Goal: Task Accomplishment & Management: Manage account settings

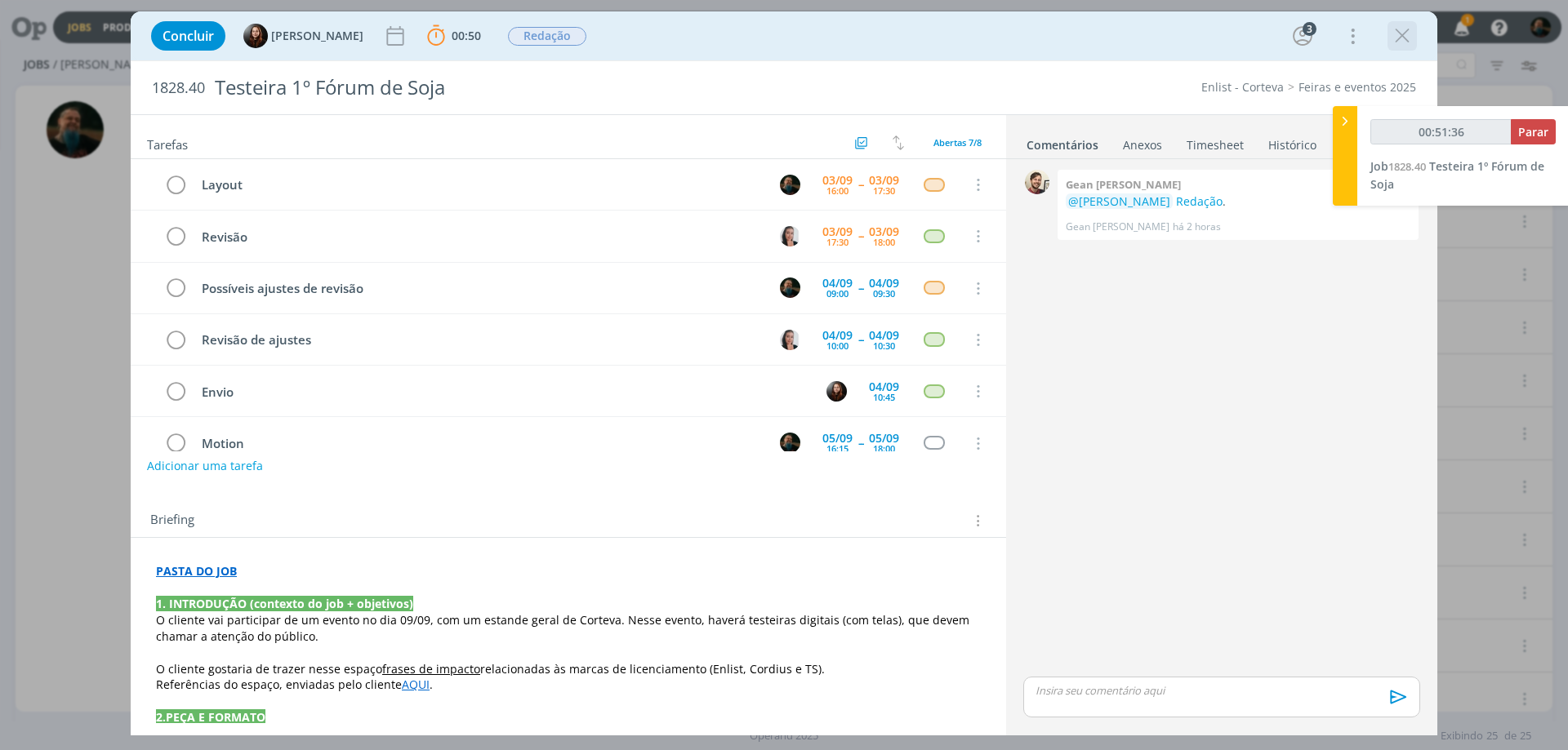
scroll to position [163, 0]
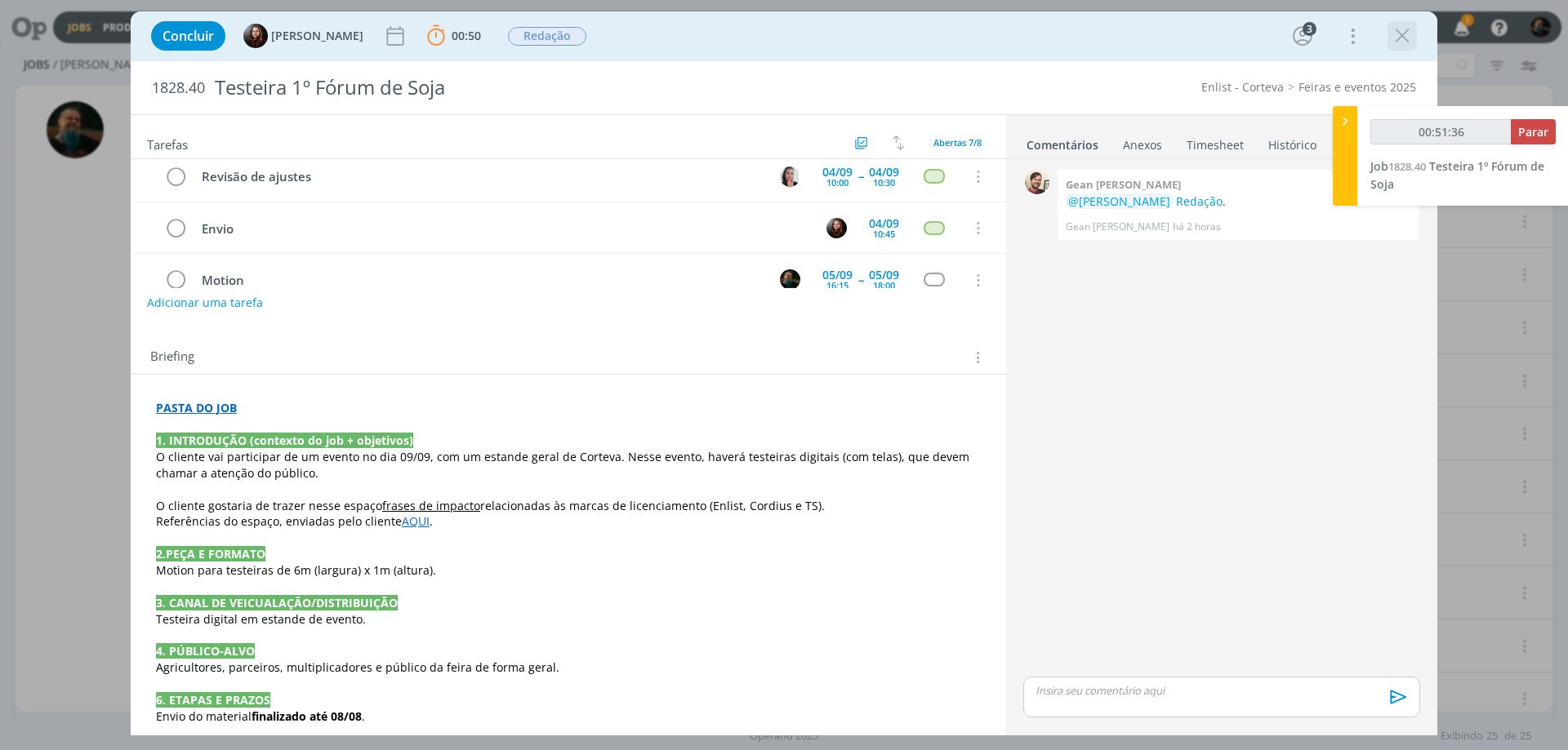
click at [1403, 35] on icon "dialog" at bounding box center [1402, 36] width 24 height 24
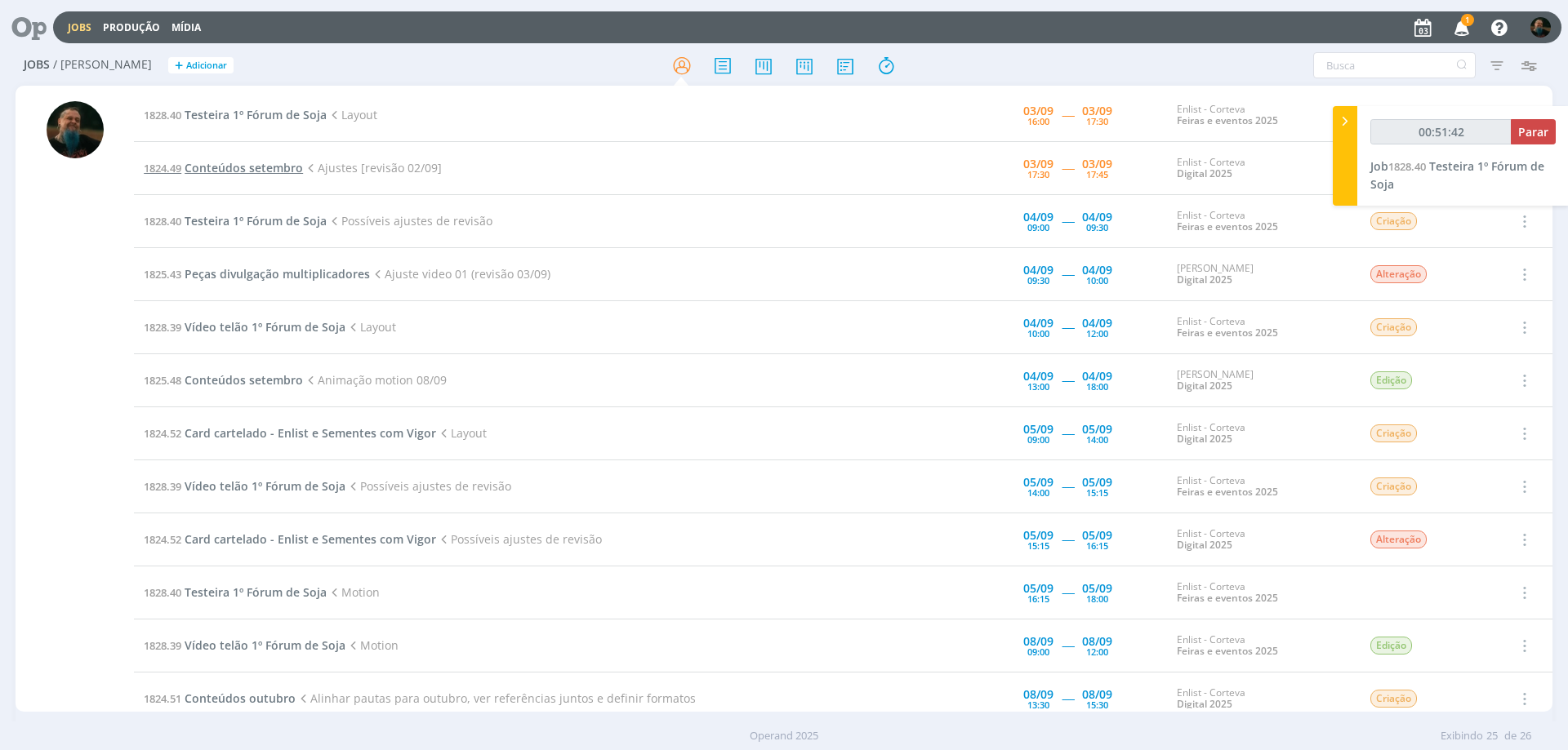
click at [277, 165] on span "Conteúdos setembro" at bounding box center [244, 168] width 119 height 15
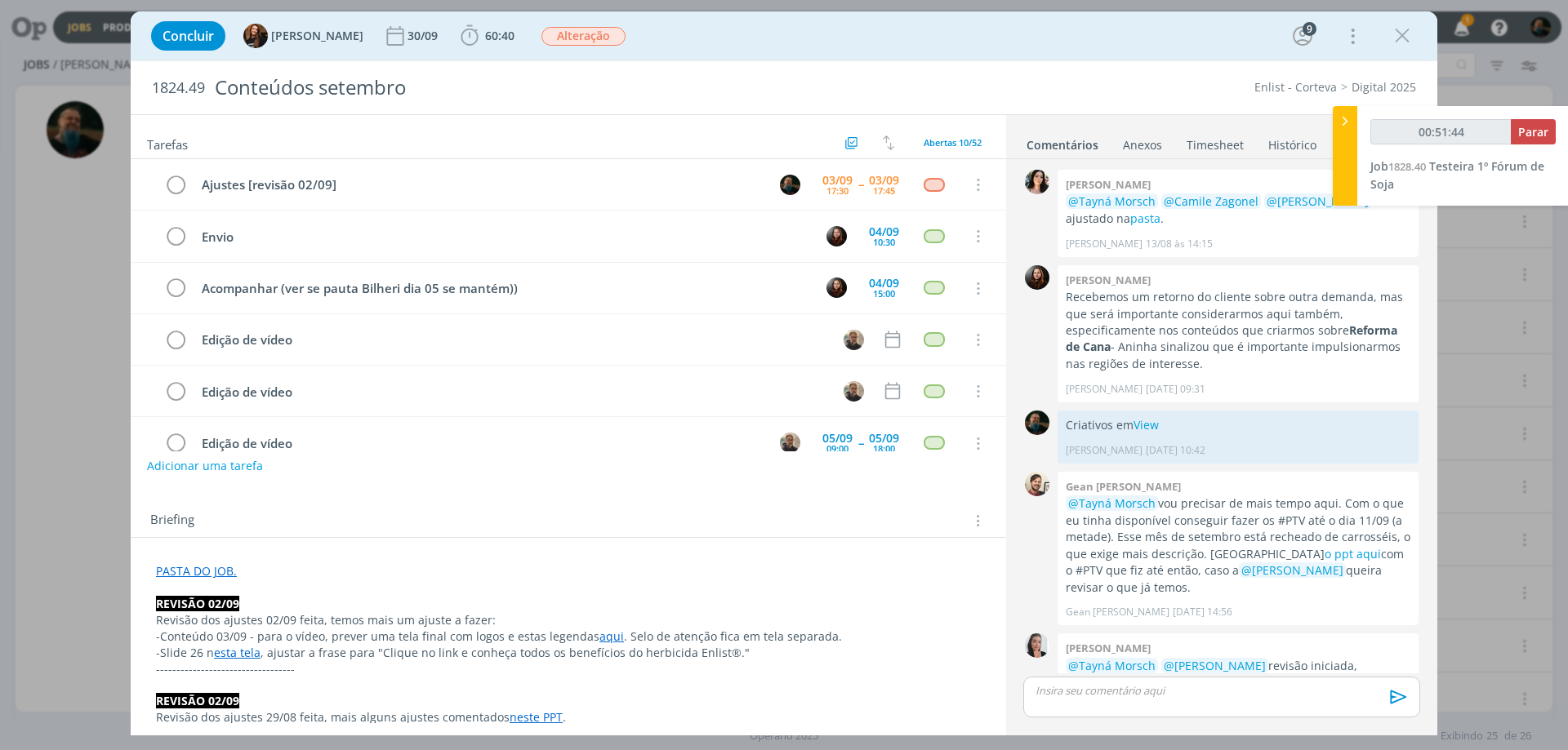
scroll to position [1729, 0]
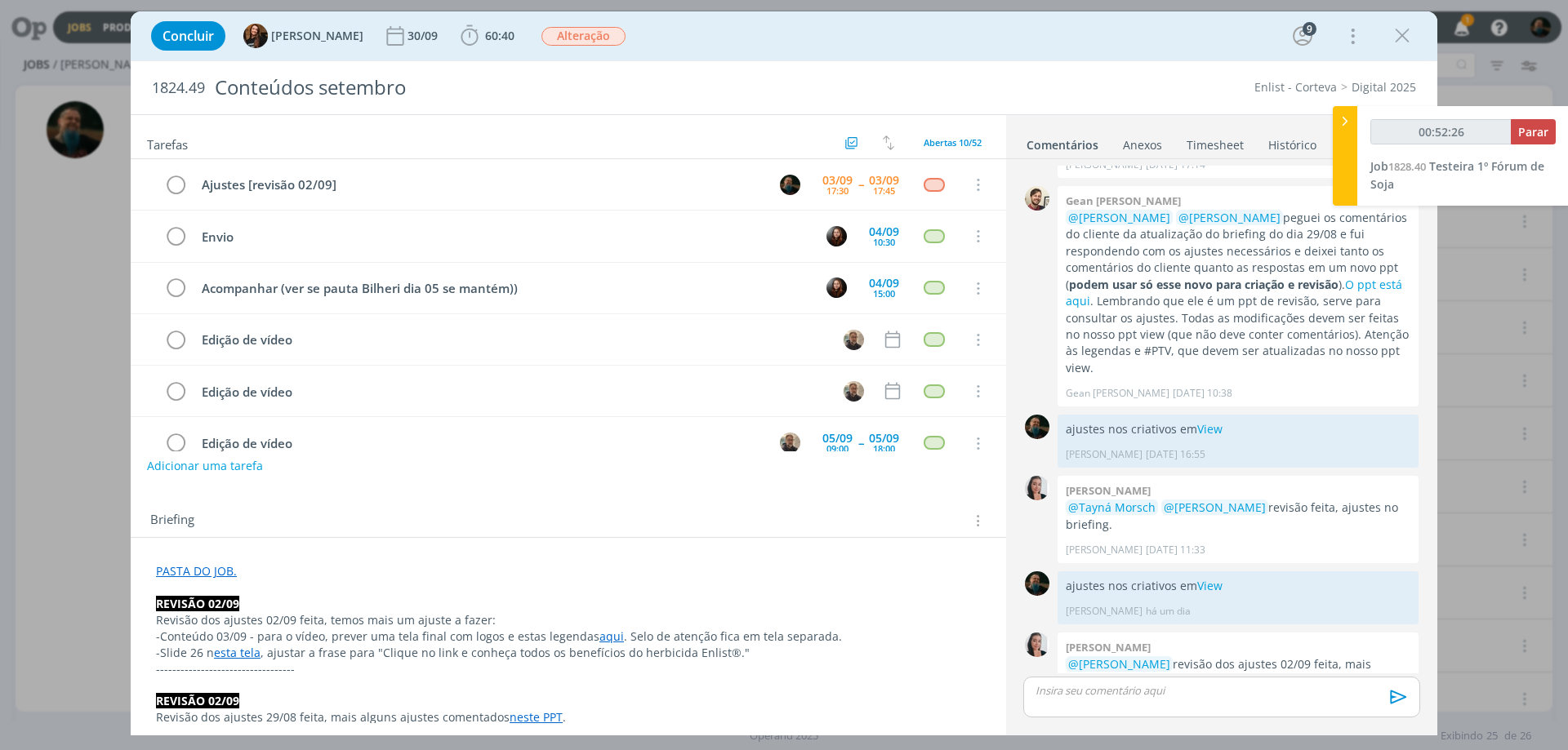
click at [231, 654] on link "esta tela" at bounding box center [237, 653] width 46 height 15
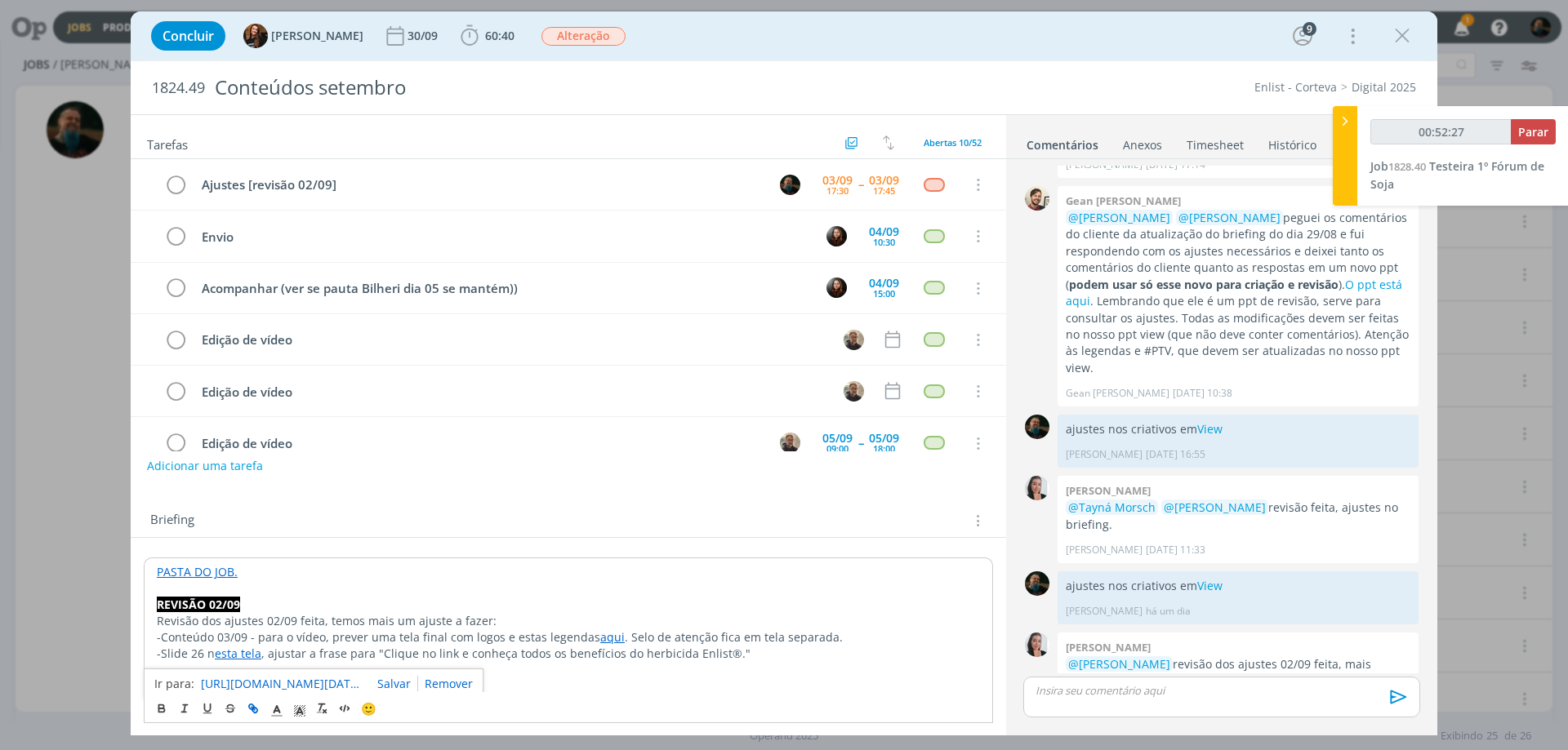
click at [248, 685] on link "[URL][DOMAIN_NAME][DATE][DATE]" at bounding box center [283, 684] width 163 height 22
click at [1394, 36] on icon "dialog" at bounding box center [1402, 36] width 24 height 24
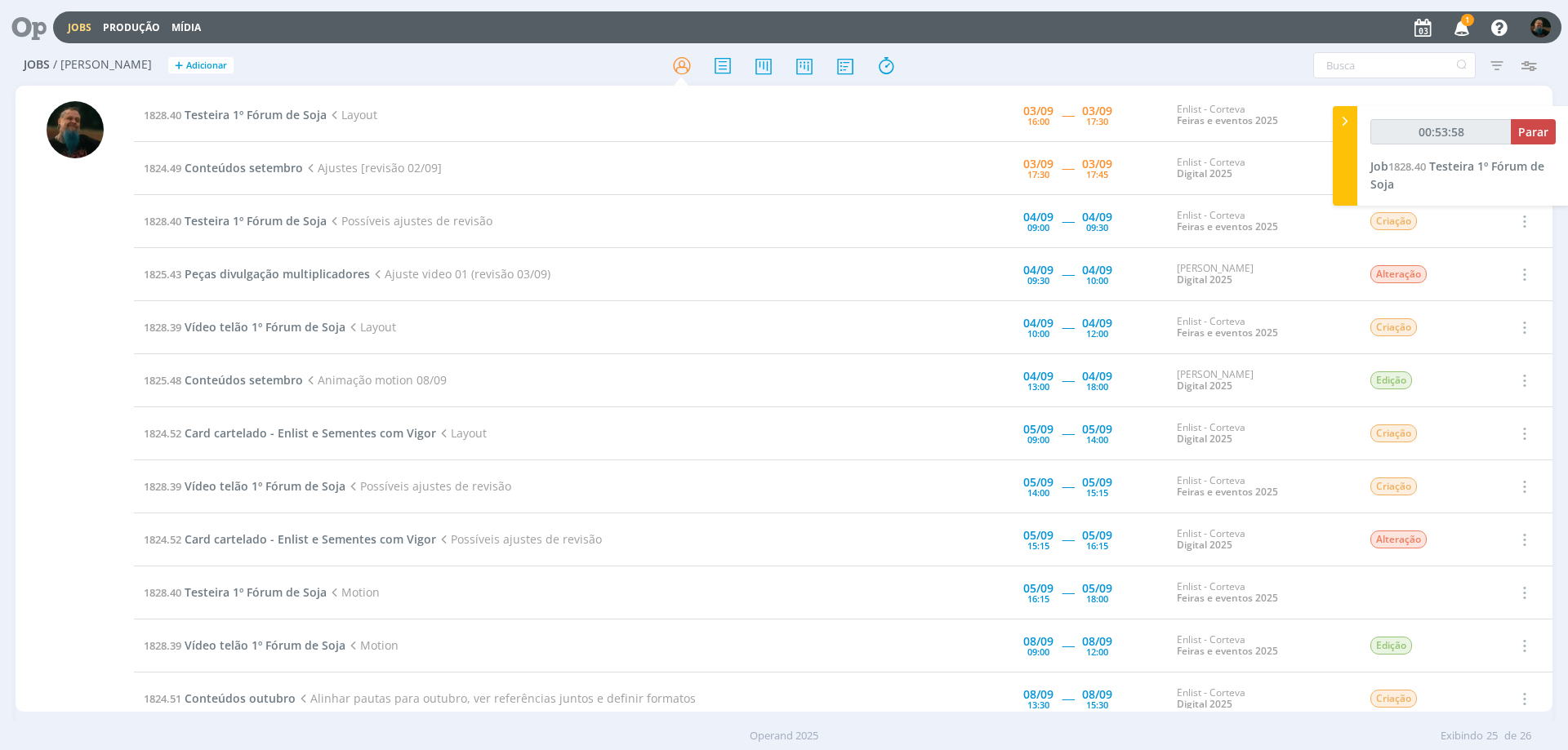
click at [1459, 29] on icon "button" at bounding box center [1461, 27] width 28 height 28
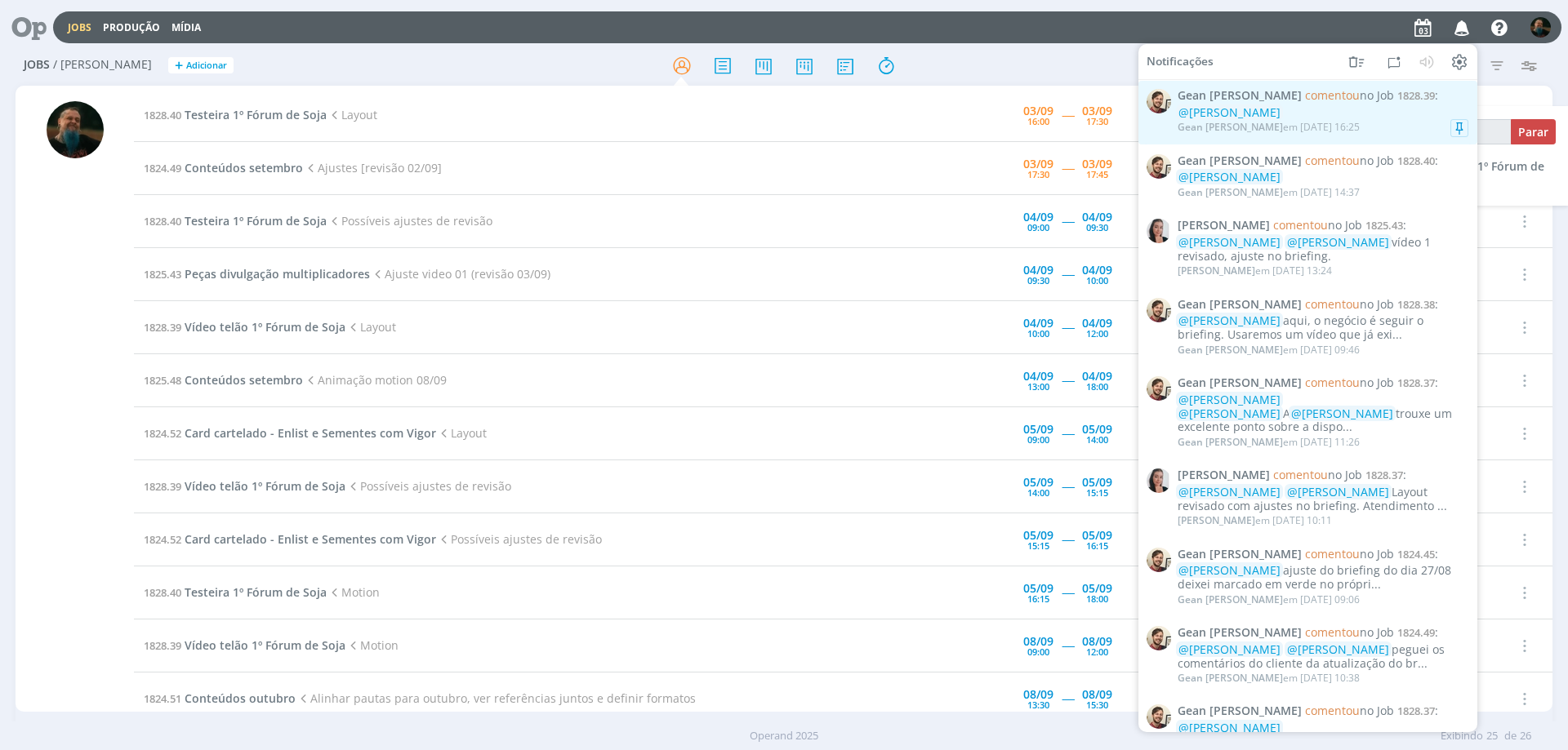
click at [1382, 113] on div "@[PERSON_NAME]" at bounding box center [1323, 113] width 291 height 14
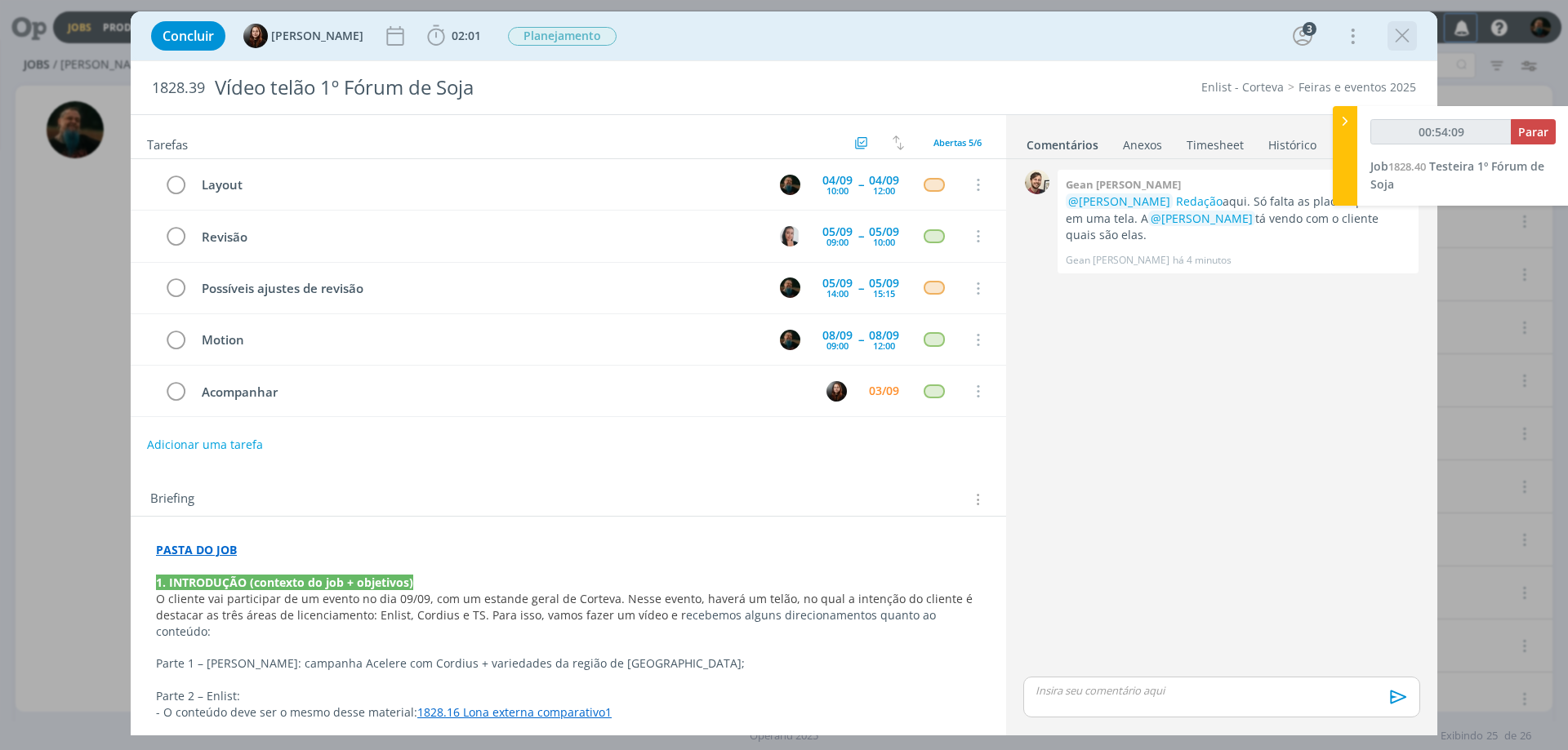
type input "00:54:10"
drag, startPoint x: 1333, startPoint y: 129, endPoint x: 1335, endPoint y: 118, distance: 11.2
click at [1333, 127] on div at bounding box center [1344, 156] width 24 height 100
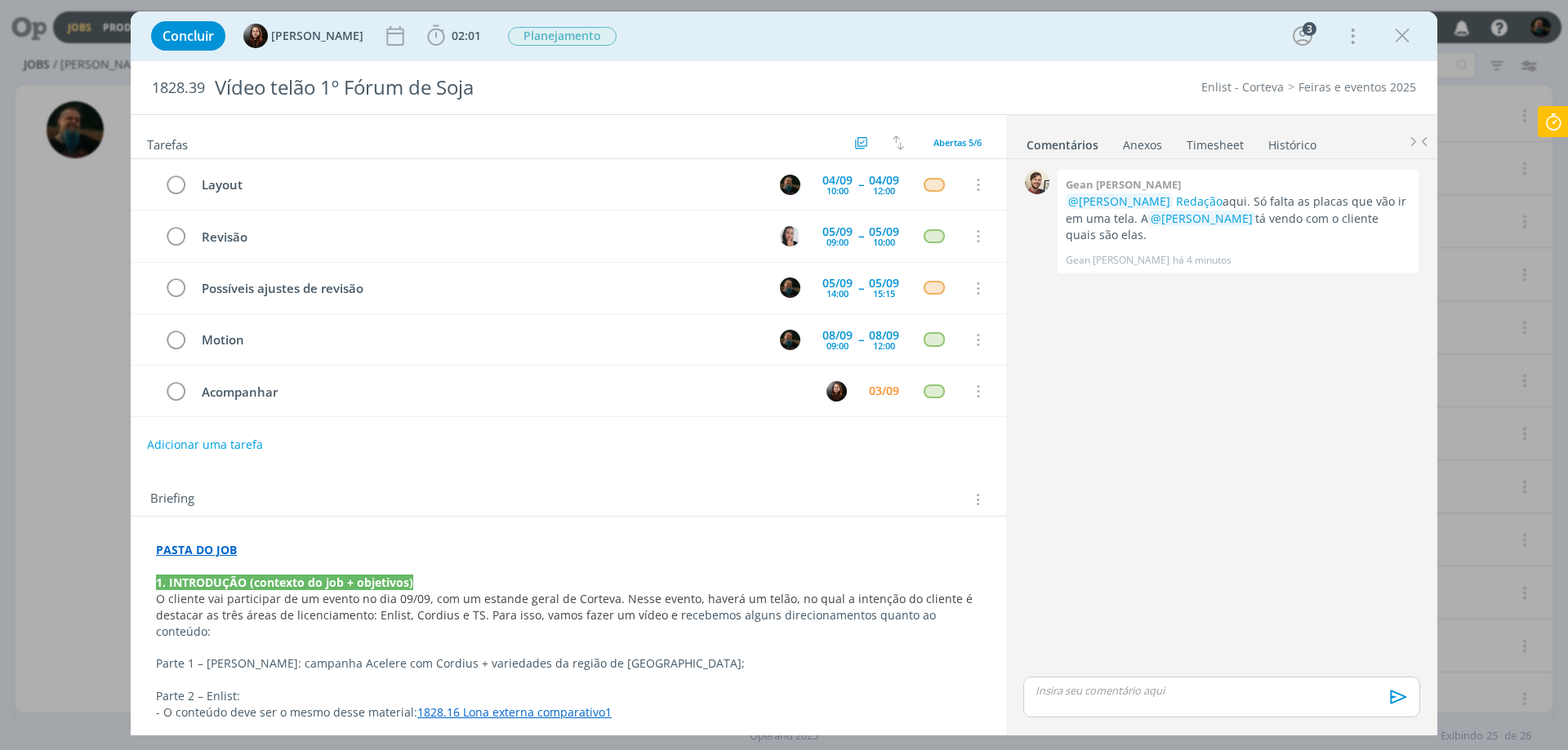
click at [1549, 125] on icon at bounding box center [1553, 121] width 29 height 32
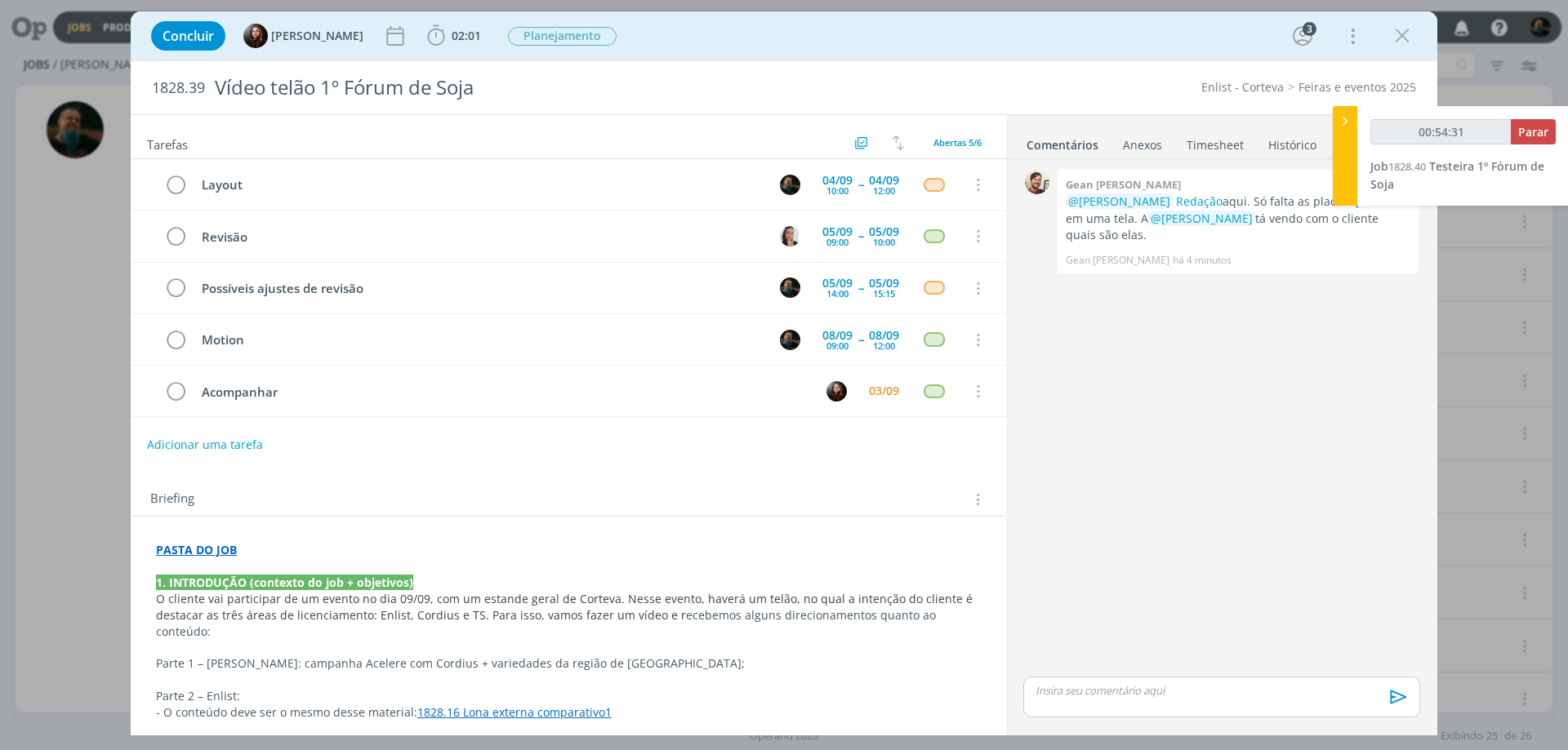
click at [1408, 40] on icon "dialog" at bounding box center [1402, 36] width 24 height 24
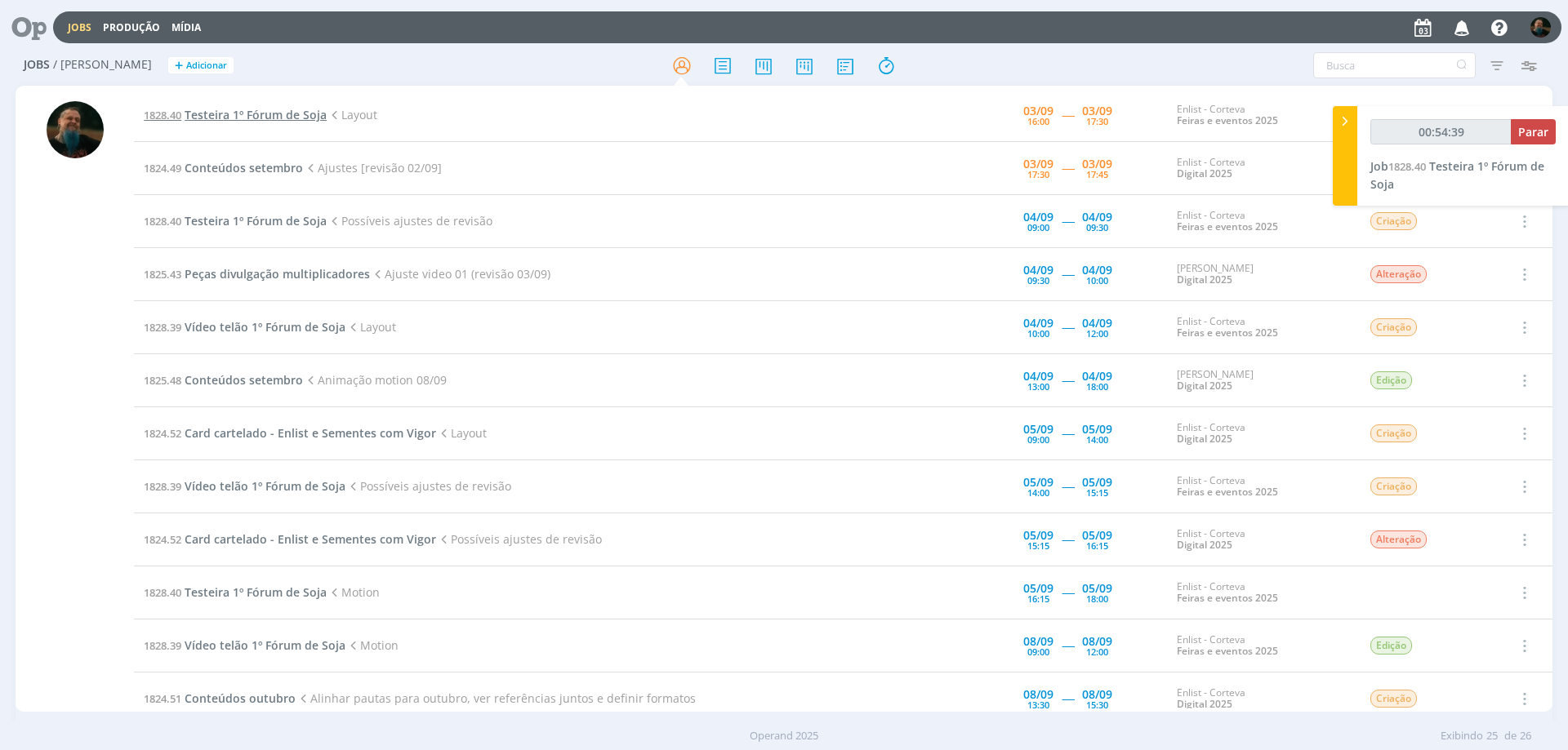
click at [289, 121] on span "Testeira 1º Fórum de Soja" at bounding box center [255, 114] width 142 height 15
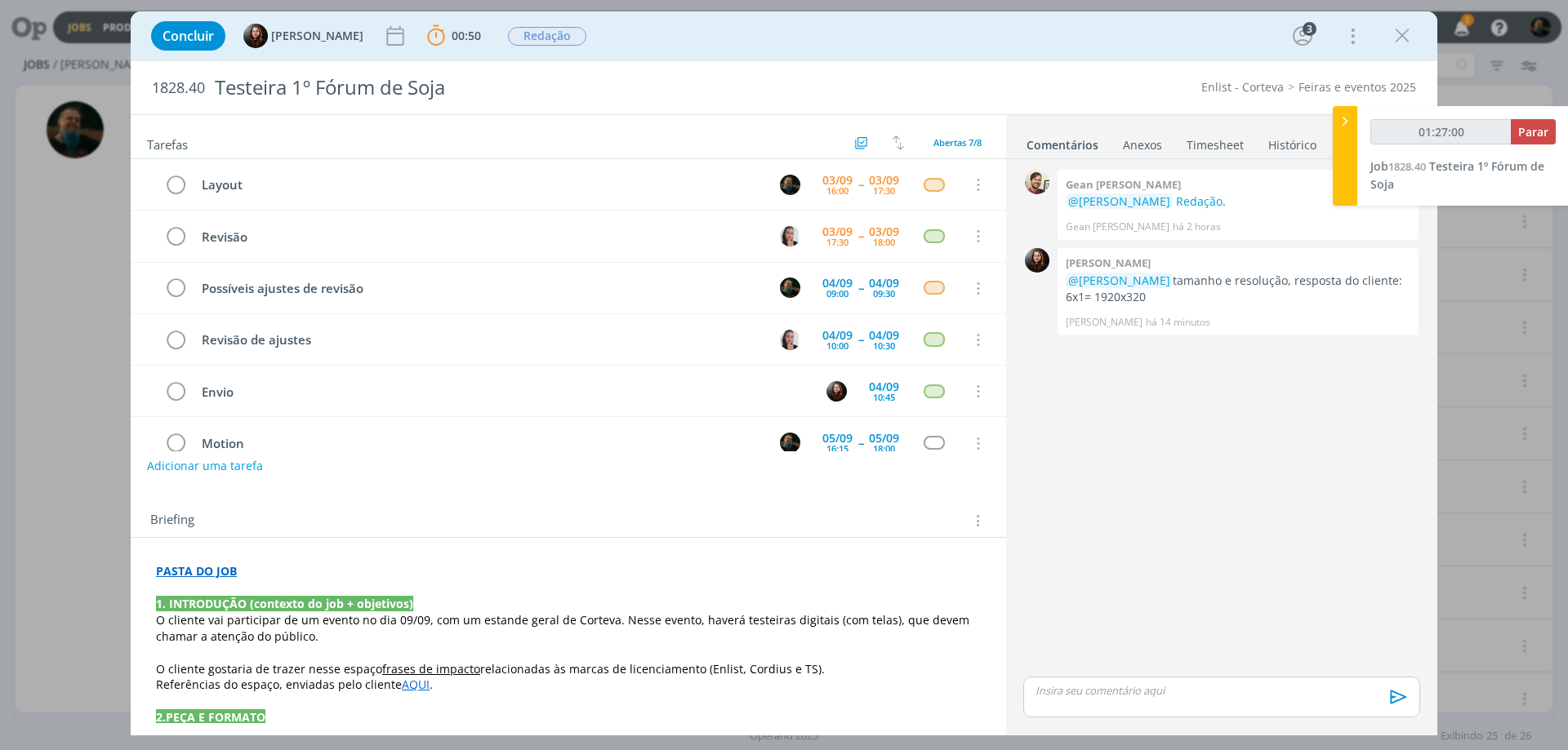
type input "01:28:00"
